Goal: Information Seeking & Learning: Learn about a topic

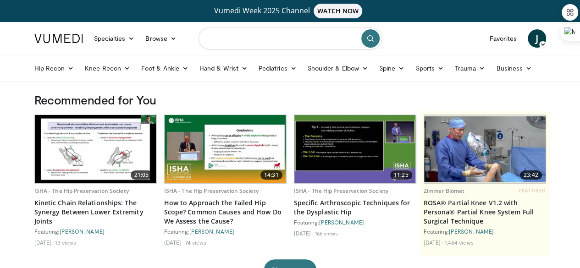
click at [263, 48] on input "Search topics, interventions" at bounding box center [290, 39] width 183 height 22
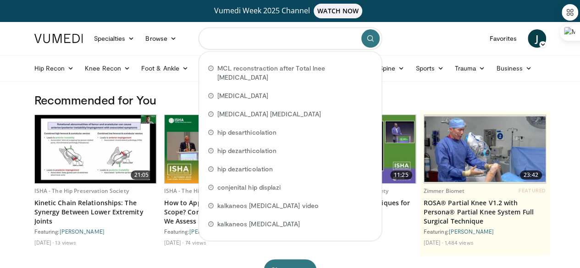
paste input "**********"
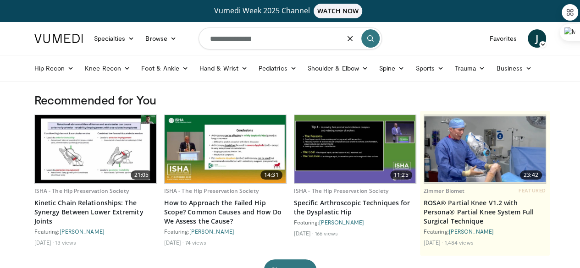
type input "**********"
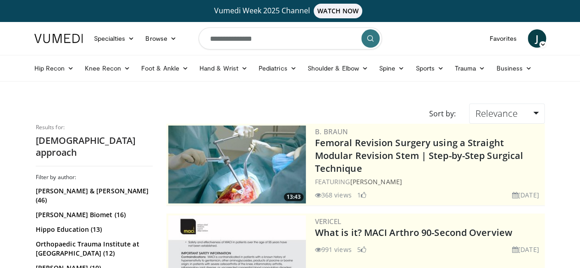
scroll to position [27134, 0]
click at [270, 43] on input "**********" at bounding box center [290, 39] width 183 height 22
type input "**********"
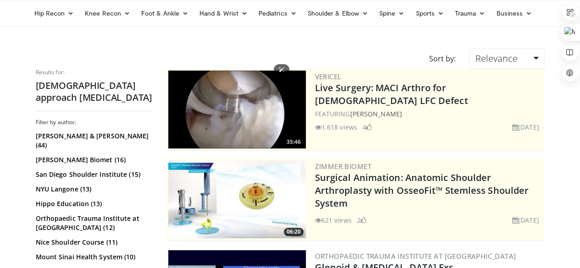
scroll to position [238, 0]
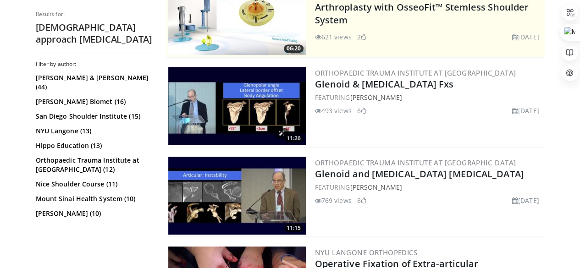
click at [236, 102] on img at bounding box center [237, 106] width 138 height 78
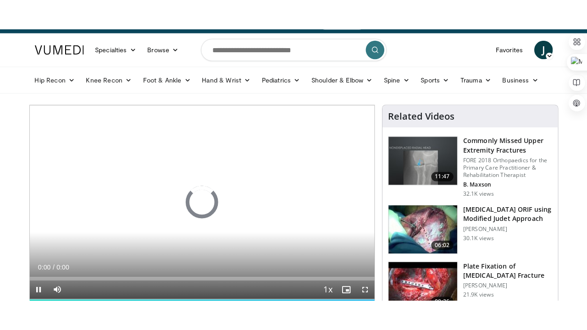
scroll to position [92, 0]
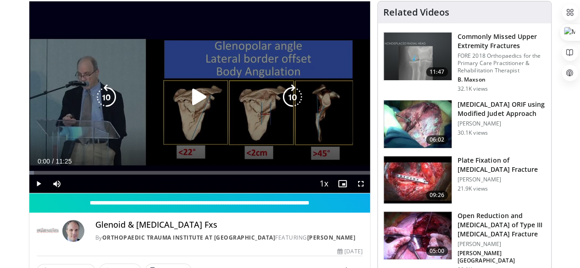
click at [197, 102] on icon "Video Player" at bounding box center [200, 97] width 26 height 26
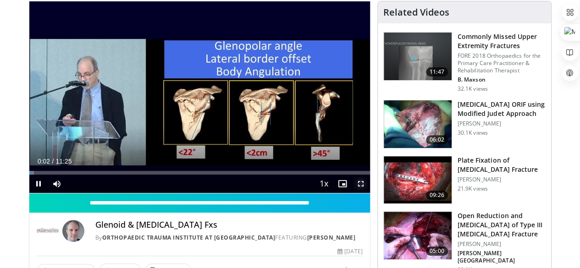
click at [369, 193] on span "Video Player" at bounding box center [361, 184] width 18 height 18
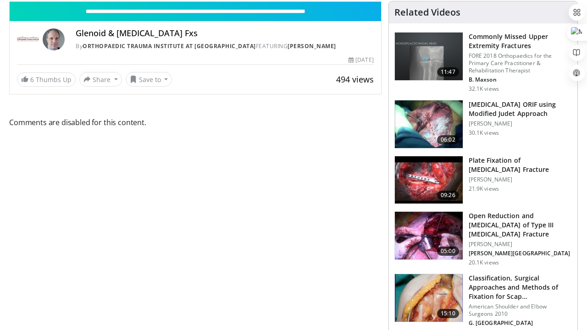
scroll to position [27072, 0]
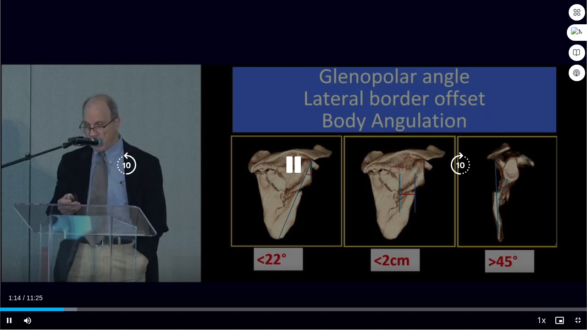
click at [383, 96] on div "10 seconds Tap to unmute" at bounding box center [293, 165] width 587 height 330
click at [290, 164] on icon "Video Player" at bounding box center [294, 165] width 26 height 26
click at [225, 189] on div "10 seconds Tap to unmute" at bounding box center [293, 165] width 587 height 330
click at [291, 167] on icon "Video Player" at bounding box center [294, 165] width 26 height 26
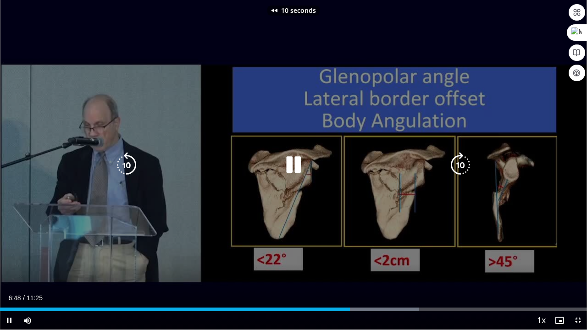
drag, startPoint x: 291, startPoint y: 167, endPoint x: 300, endPoint y: 175, distance: 12.3
click at [300, 175] on div "10 seconds Tap to unmute" at bounding box center [293, 165] width 587 height 330
click at [538, 234] on div "10 seconds Tap to unmute" at bounding box center [293, 165] width 587 height 330
click at [522, 227] on div "10 seconds Tap to unmute" at bounding box center [293, 165] width 587 height 330
click at [509, 221] on div "10 seconds Tap to unmute" at bounding box center [293, 165] width 587 height 330
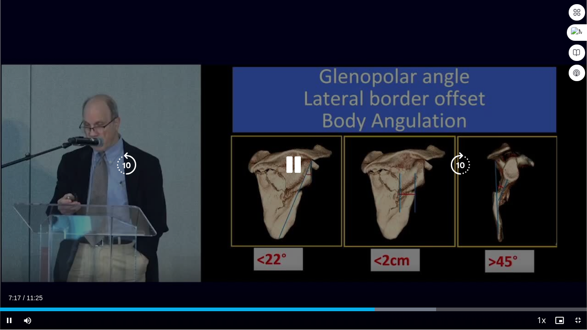
click at [579, 191] on div "10 seconds Tap to unmute" at bounding box center [293, 165] width 587 height 330
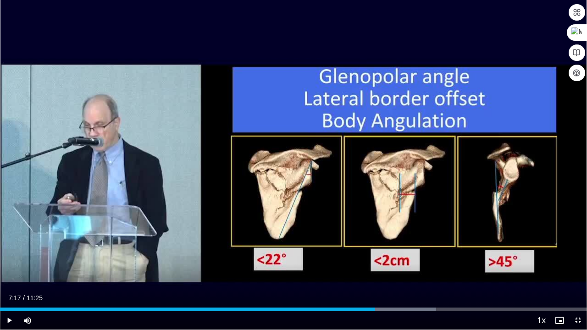
click at [579, 191] on div "10 seconds Tap to unmute" at bounding box center [293, 165] width 587 height 330
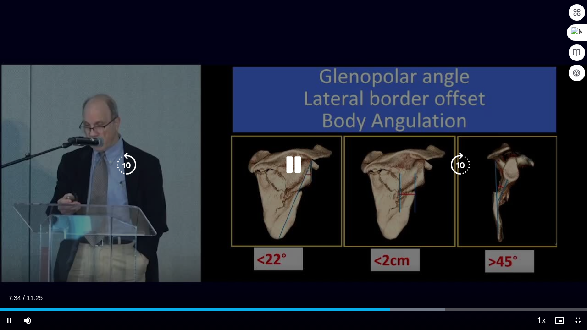
click at [523, 170] on div "10 seconds Tap to unmute" at bounding box center [293, 165] width 587 height 330
click at [296, 162] on icon "Video Player" at bounding box center [294, 165] width 26 height 26
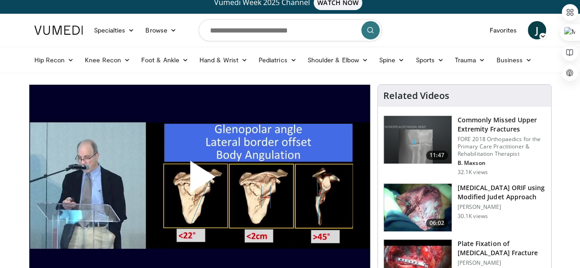
scroll to position [92, 0]
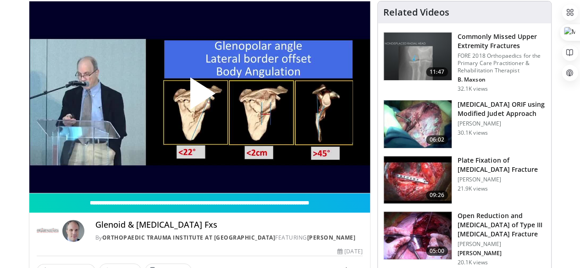
click at [433, 125] on img at bounding box center [418, 124] width 68 height 48
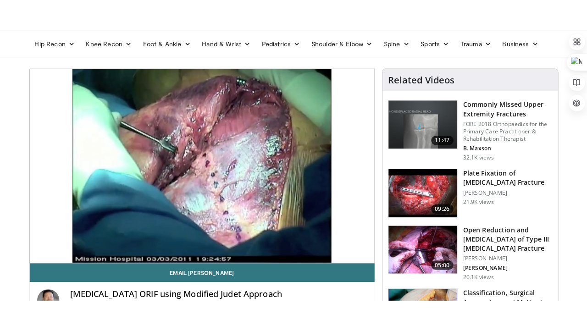
scroll to position [55, 0]
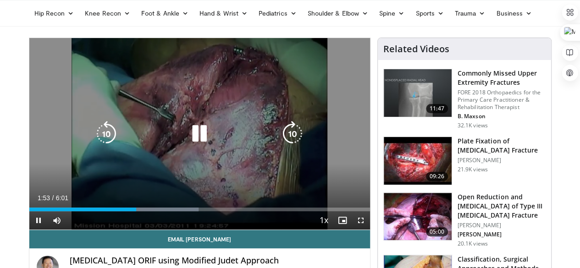
click at [345, 135] on div "10 seconds Tap to unmute" at bounding box center [199, 134] width 341 height 192
click at [288, 132] on icon "Video Player" at bounding box center [293, 134] width 26 height 26
click at [195, 144] on icon "Video Player" at bounding box center [200, 134] width 26 height 26
click at [335, 168] on div "10 seconds Tap to unmute" at bounding box center [199, 134] width 341 height 192
click at [94, 142] on icon "Video Player" at bounding box center [107, 134] width 26 height 26
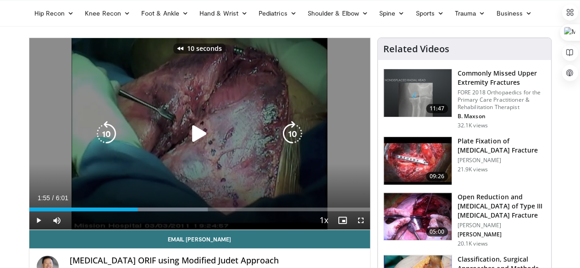
click at [94, 142] on icon "Video Player" at bounding box center [107, 134] width 26 height 26
click at [45, 102] on div "20 seconds Tap to unmute" at bounding box center [199, 134] width 341 height 192
click at [187, 141] on icon "Video Player" at bounding box center [200, 134] width 26 height 26
click at [193, 141] on icon "Video Player" at bounding box center [200, 134] width 26 height 26
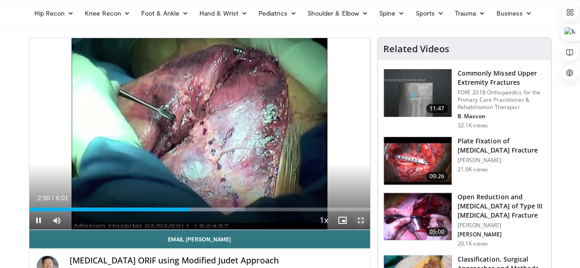
click at [370, 230] on span "Video Player" at bounding box center [361, 220] width 18 height 18
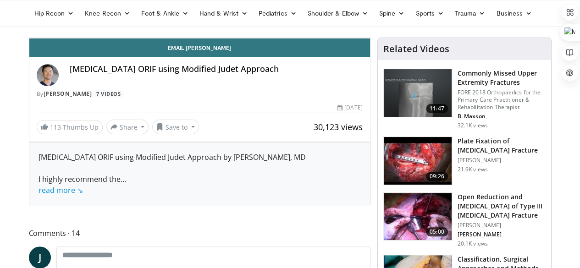
scroll to position [27072, 0]
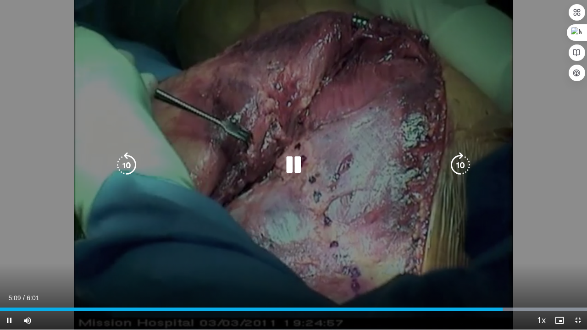
click at [296, 169] on icon "Video Player" at bounding box center [294, 165] width 26 height 26
click at [291, 165] on icon "Video Player" at bounding box center [294, 165] width 26 height 26
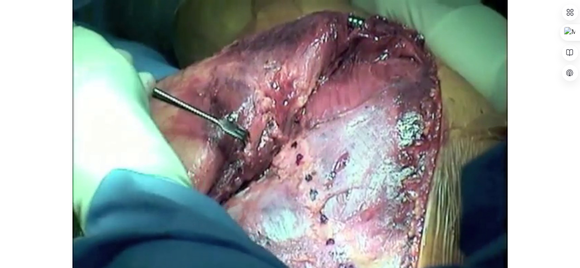
scroll to position [27134, 0]
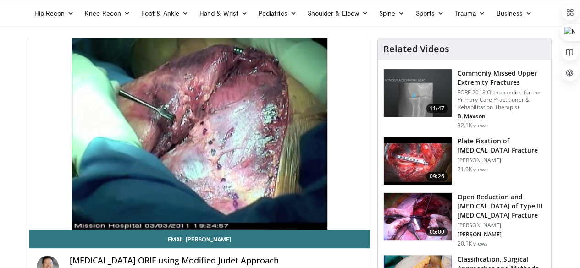
click at [429, 158] on img at bounding box center [418, 161] width 68 height 48
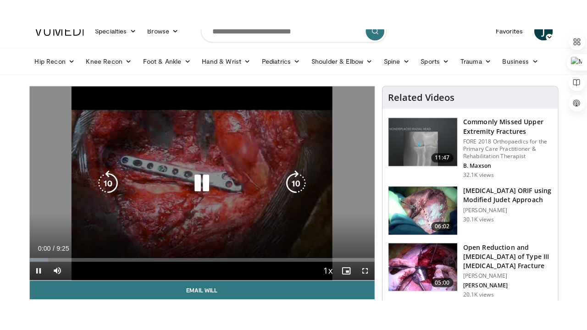
scroll to position [55, 0]
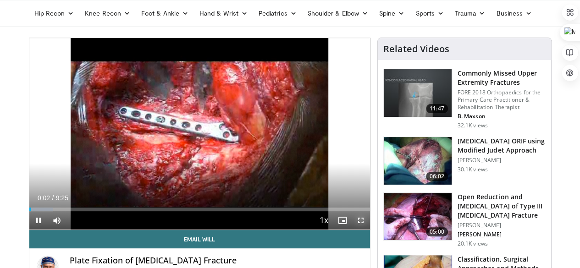
click at [365, 230] on span "Video Player" at bounding box center [361, 220] width 18 height 18
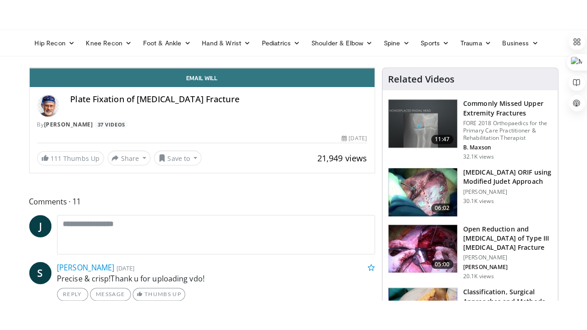
scroll to position [27072, 0]
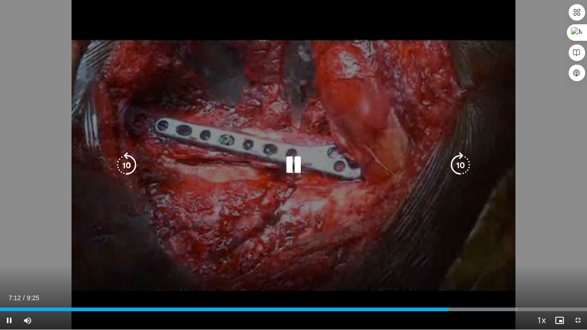
click at [472, 91] on div "20 seconds Tap to unmute" at bounding box center [293, 165] width 587 height 330
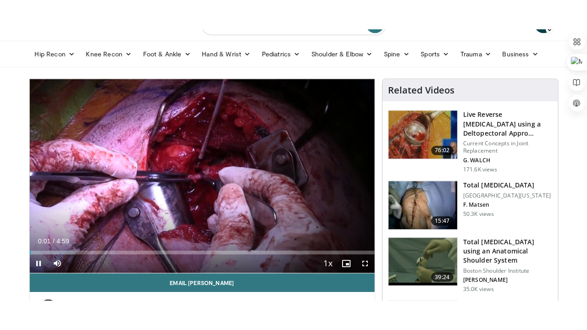
scroll to position [55, 0]
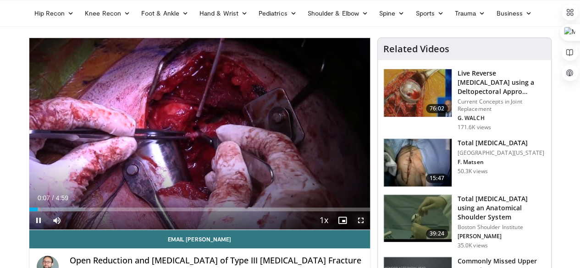
click at [370, 230] on span "Video Player" at bounding box center [361, 220] width 18 height 18
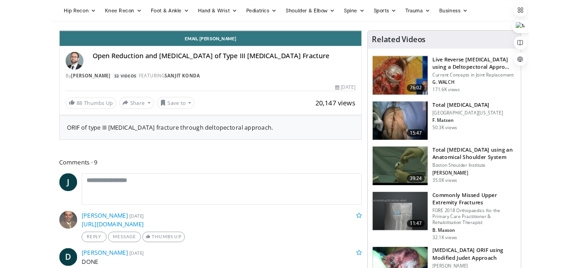
scroll to position [27072, 0]
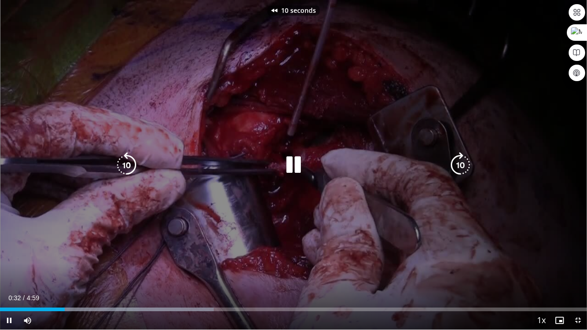
click at [574, 196] on div "10 seconds Tap to unmute" at bounding box center [293, 165] width 587 height 330
click at [541, 219] on div "10 seconds Tap to unmute" at bounding box center [293, 165] width 587 height 330
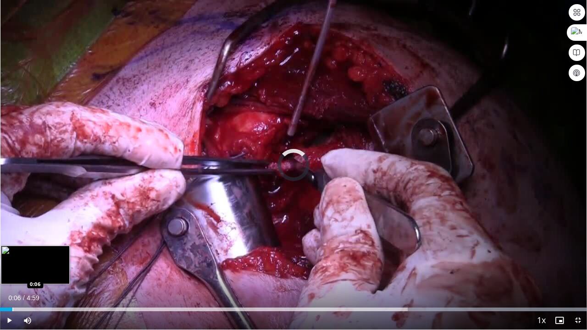
click at [12, 268] on div "Progress Bar" at bounding box center [12, 310] width 1 height 4
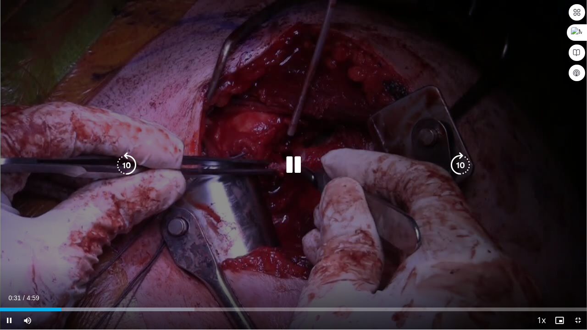
click at [559, 190] on div "10 seconds Tap to unmute" at bounding box center [293, 165] width 587 height 330
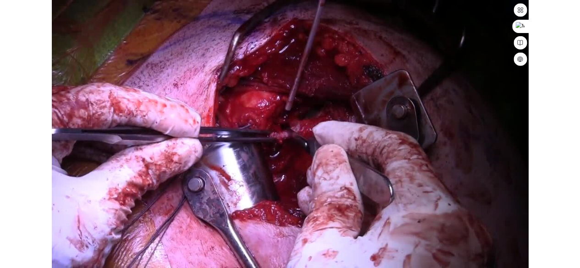
scroll to position [27134, 0]
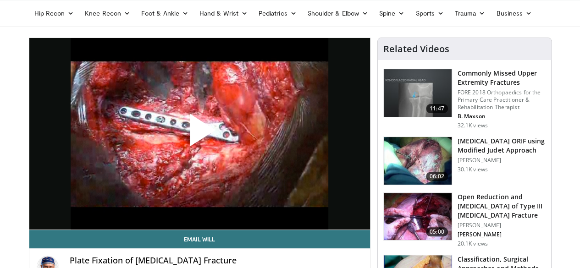
scroll to position [27134, 0]
click at [435, 207] on img at bounding box center [418, 217] width 68 height 48
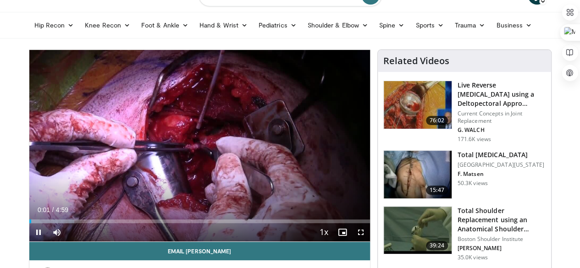
scroll to position [55, 0]
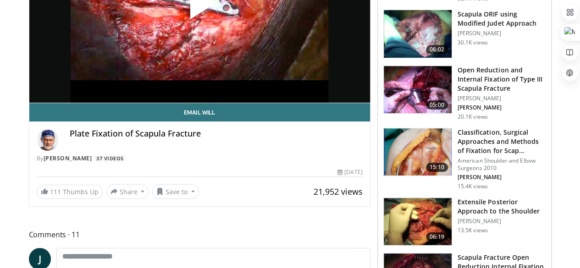
scroll to position [183, 0]
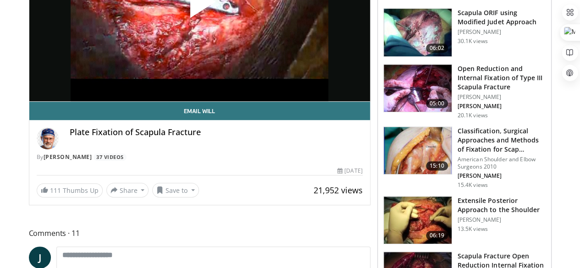
click at [425, 149] on img at bounding box center [418, 151] width 68 height 48
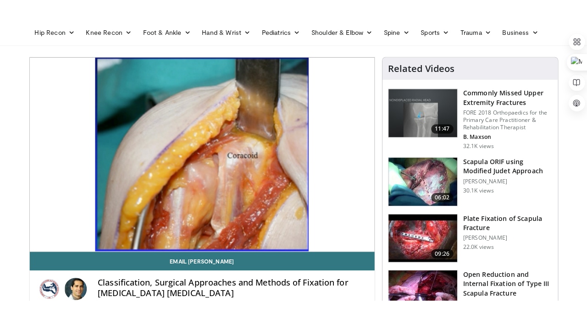
scroll to position [73, 0]
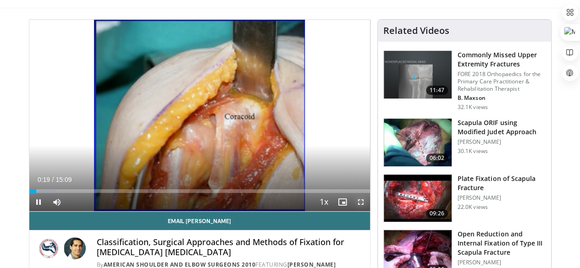
click at [368, 211] on span "Video Player" at bounding box center [361, 202] width 18 height 18
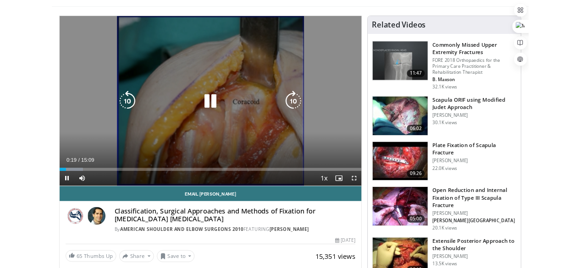
scroll to position [27072, 0]
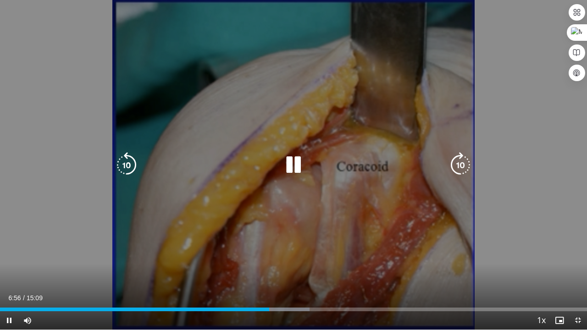
click at [294, 169] on icon "Video Player" at bounding box center [294, 165] width 26 height 26
click at [543, 182] on div "10 seconds Tap to unmute" at bounding box center [293, 165] width 587 height 330
click at [543, 175] on div "10 seconds Tap to unmute" at bounding box center [293, 165] width 587 height 330
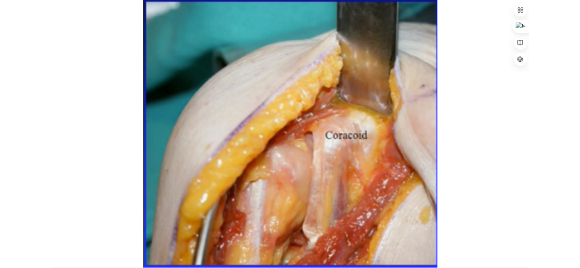
scroll to position [27134, 0]
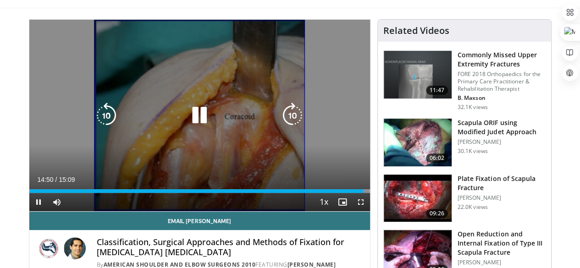
click at [194, 122] on icon "Video Player" at bounding box center [200, 116] width 26 height 26
